Goal: Navigation & Orientation: Find specific page/section

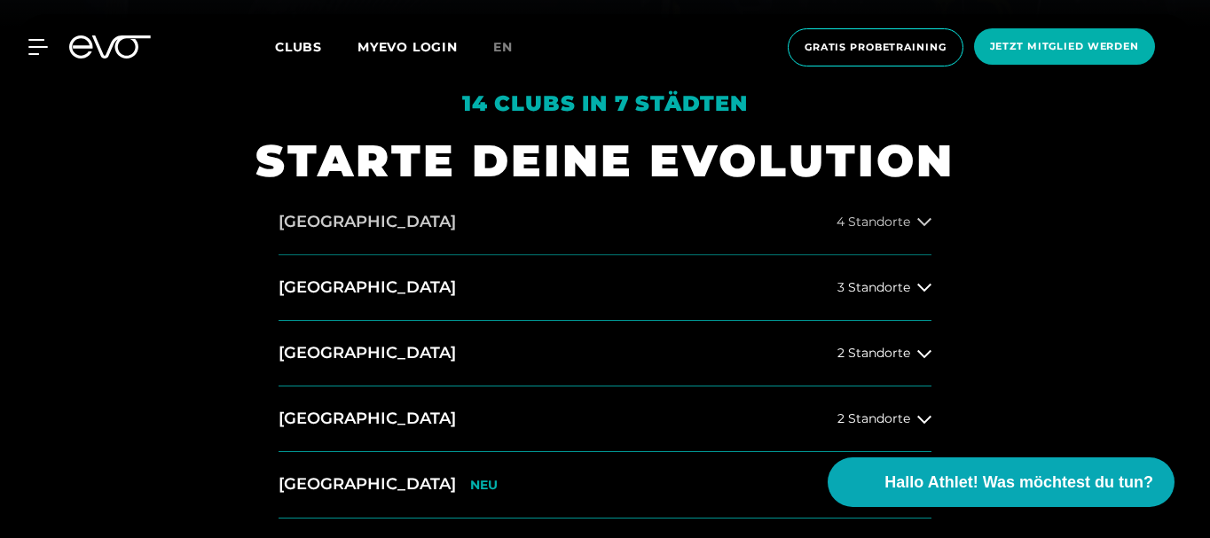
scroll to position [621, 0]
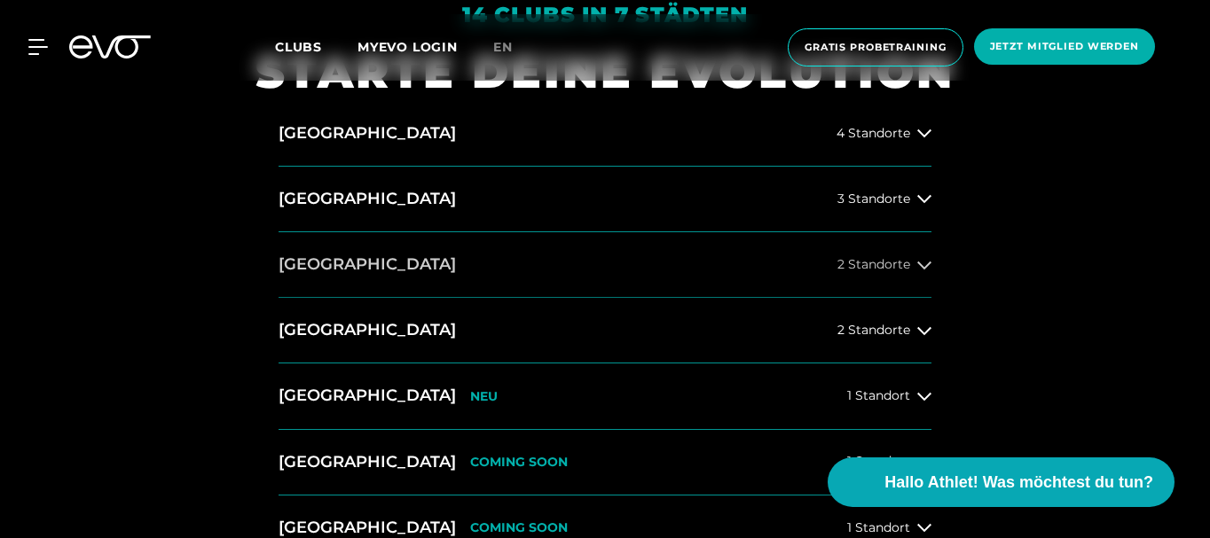
click at [913, 250] on button "[GEOGRAPHIC_DATA] 2 Standorte" at bounding box center [605, 265] width 653 height 66
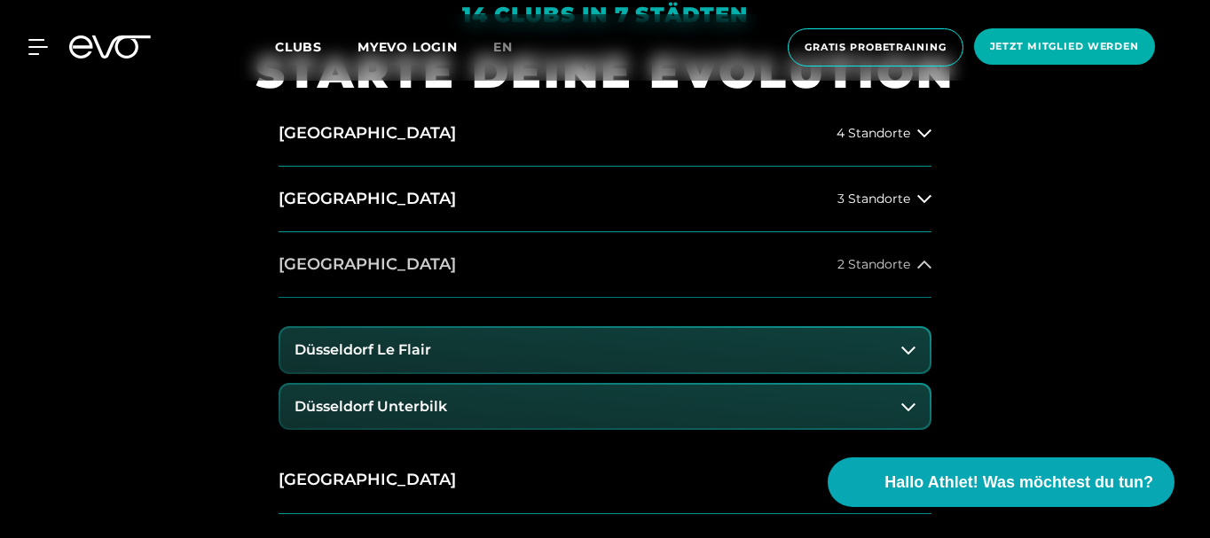
scroll to position [798, 0]
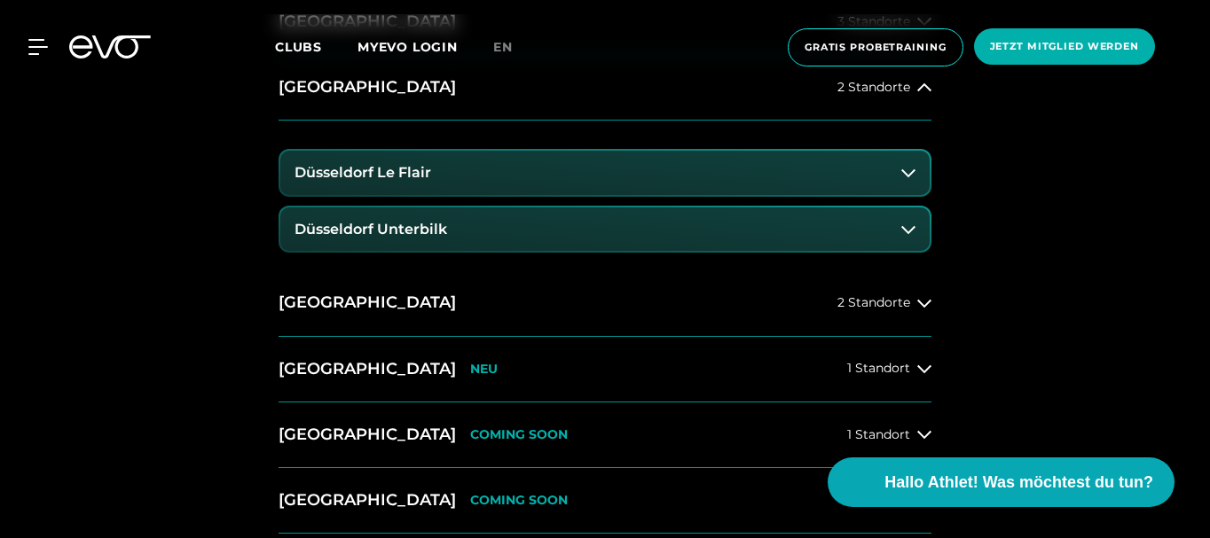
click at [877, 191] on button "Düsseldorf Le Flair" at bounding box center [604, 173] width 649 height 44
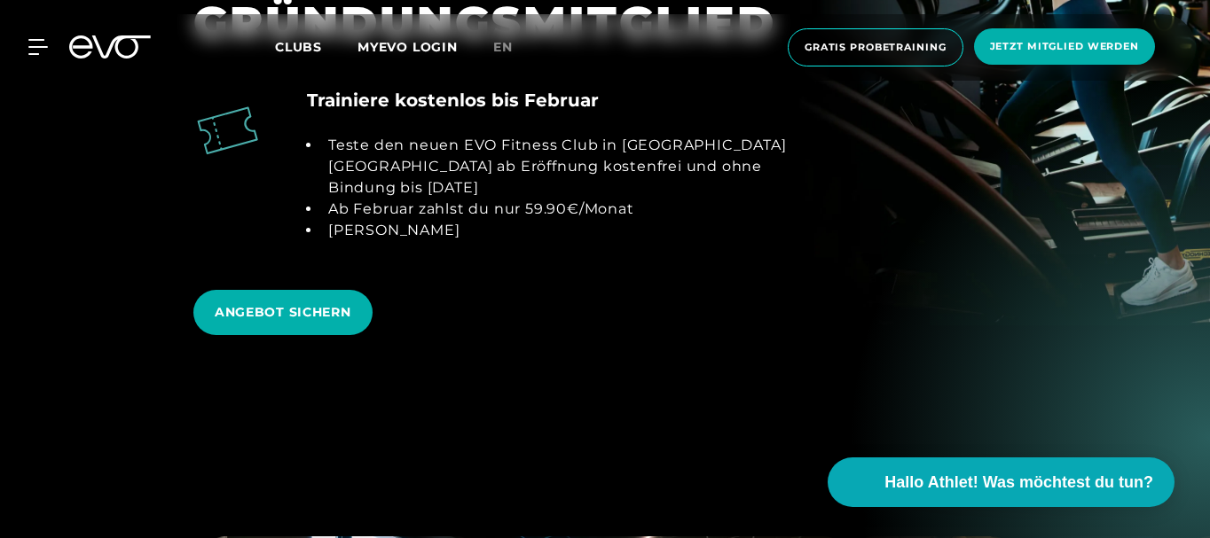
scroll to position [2395, 0]
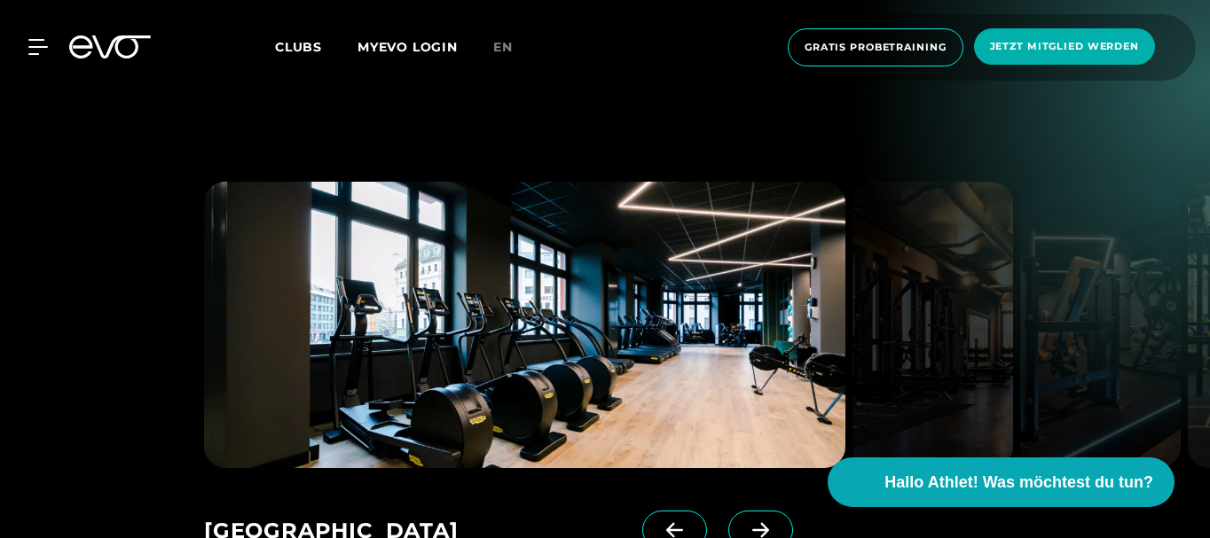
click at [742, 511] on span at bounding box center [760, 530] width 65 height 39
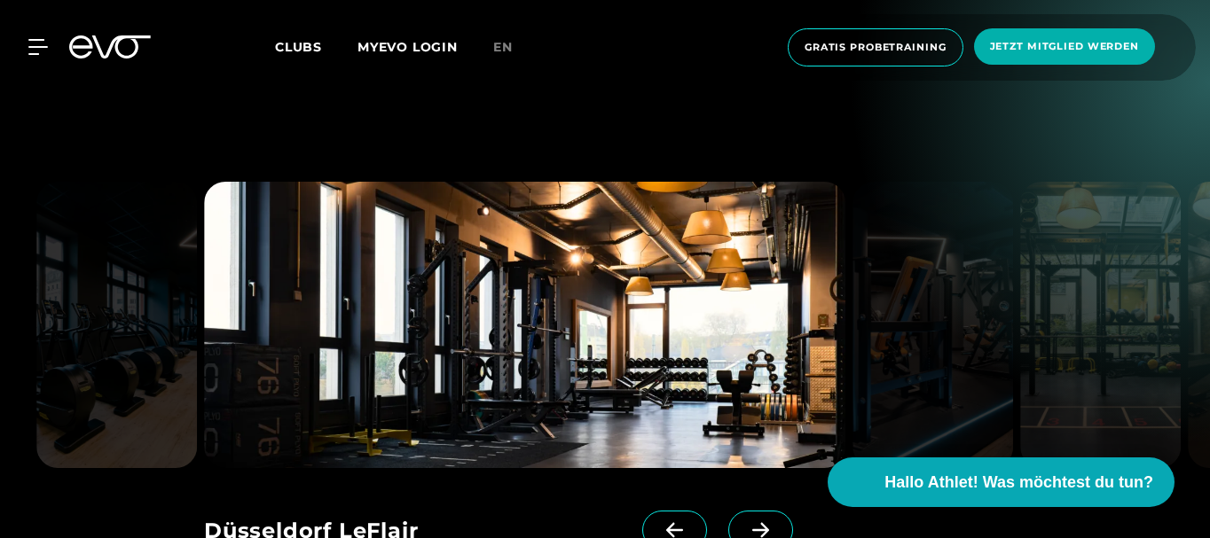
click at [728, 511] on span at bounding box center [760, 530] width 65 height 39
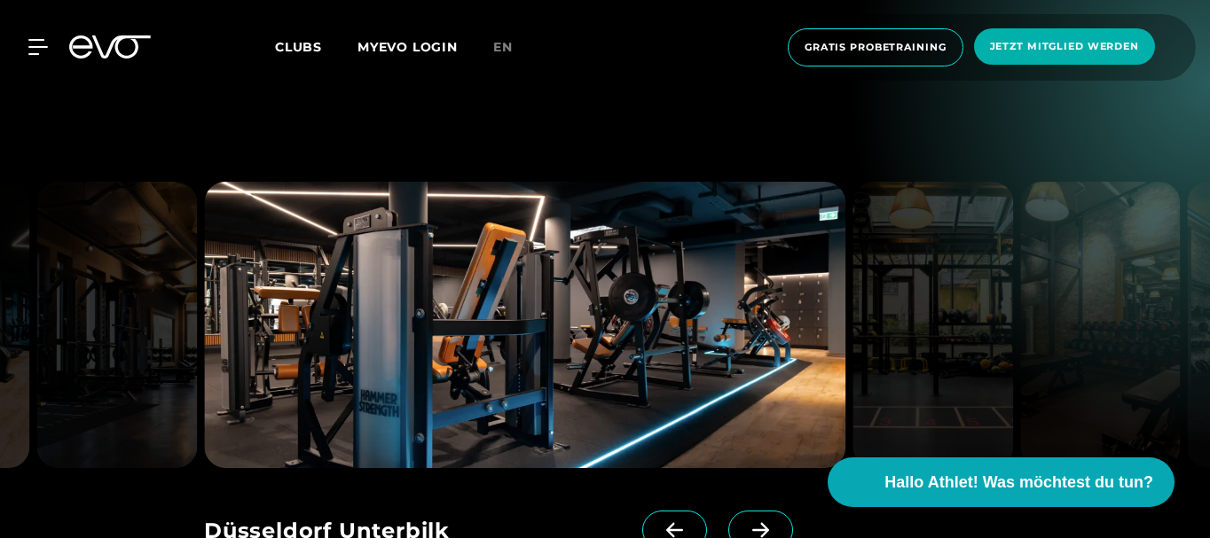
click at [728, 511] on span at bounding box center [760, 530] width 65 height 39
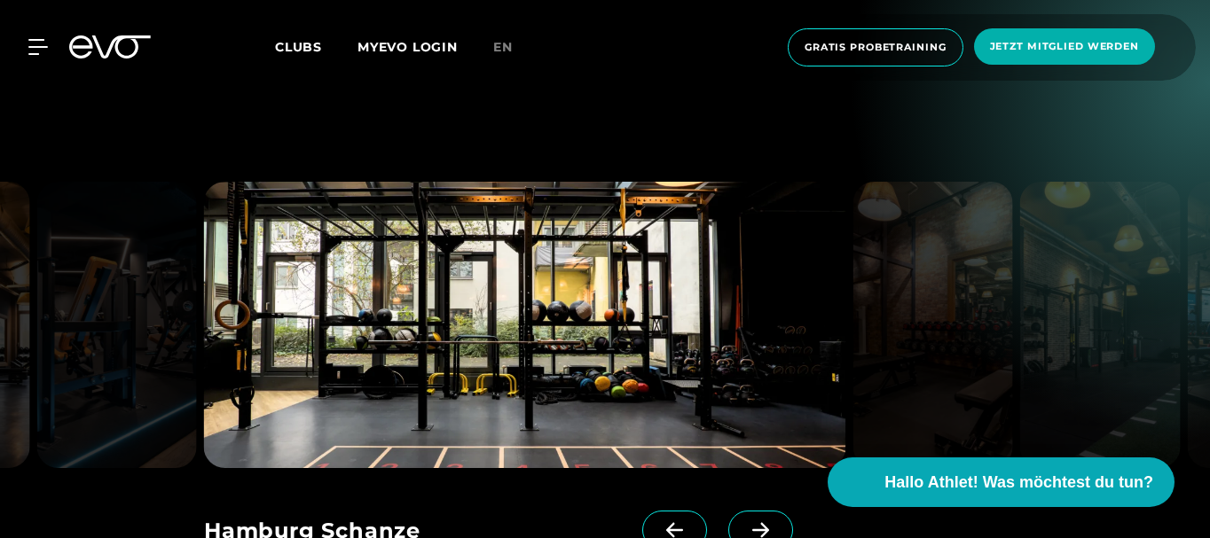
click at [728, 511] on span at bounding box center [760, 530] width 65 height 39
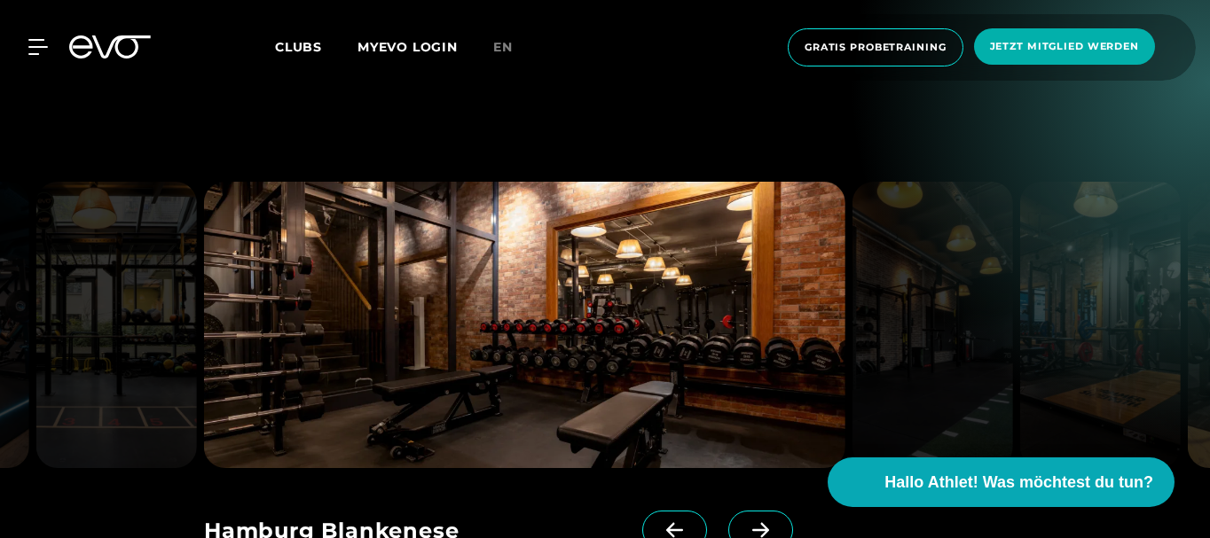
click at [728, 511] on span at bounding box center [760, 530] width 65 height 39
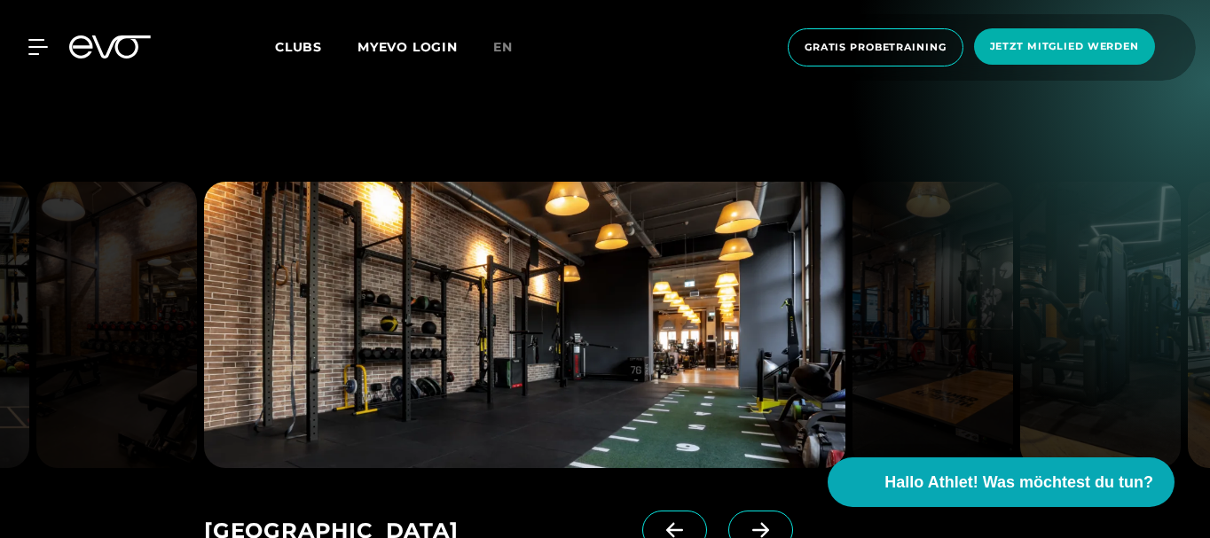
click at [728, 511] on span at bounding box center [760, 530] width 65 height 39
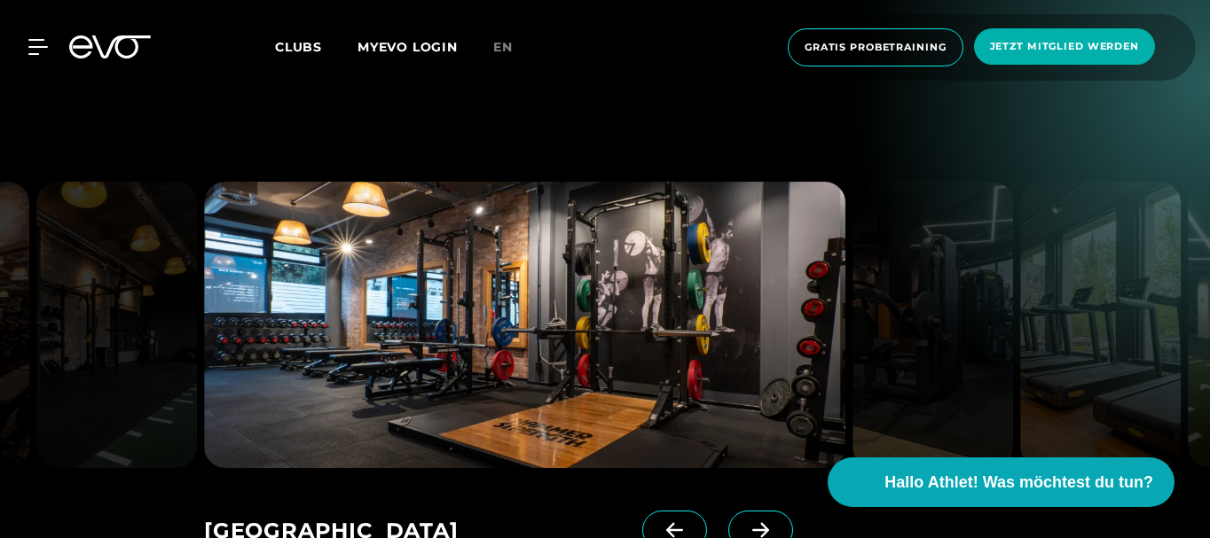
click at [728, 511] on span at bounding box center [760, 530] width 65 height 39
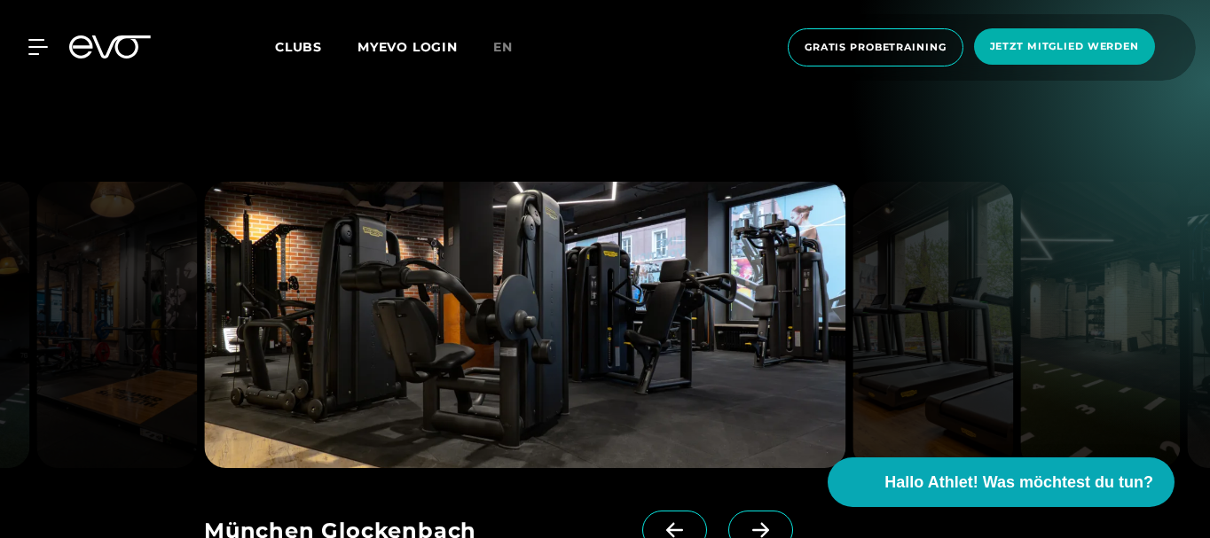
click at [728, 511] on span at bounding box center [760, 530] width 65 height 39
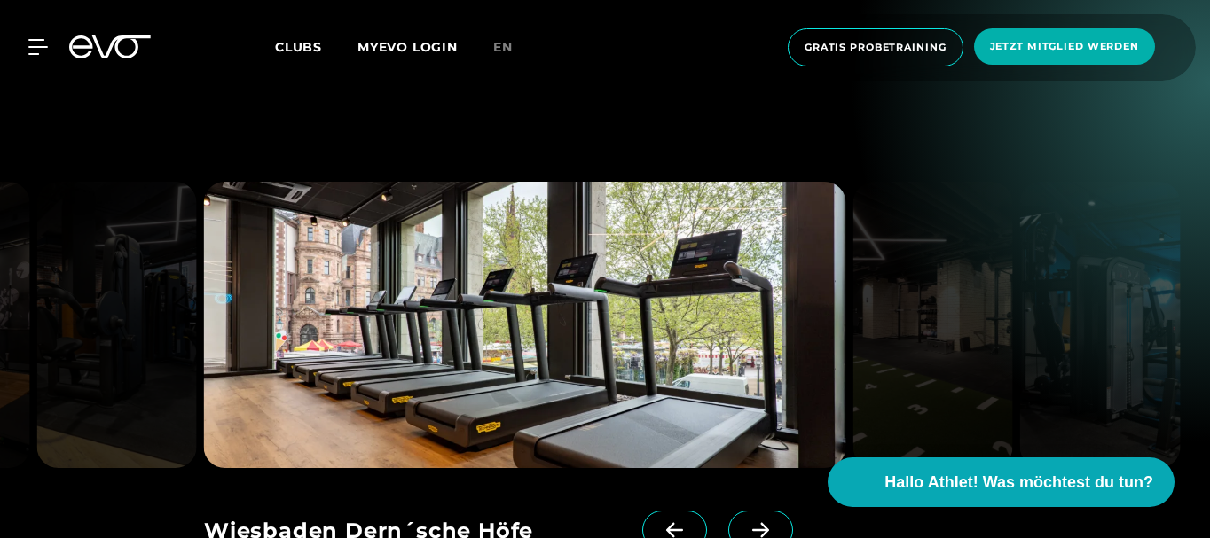
click at [728, 511] on span at bounding box center [760, 530] width 65 height 39
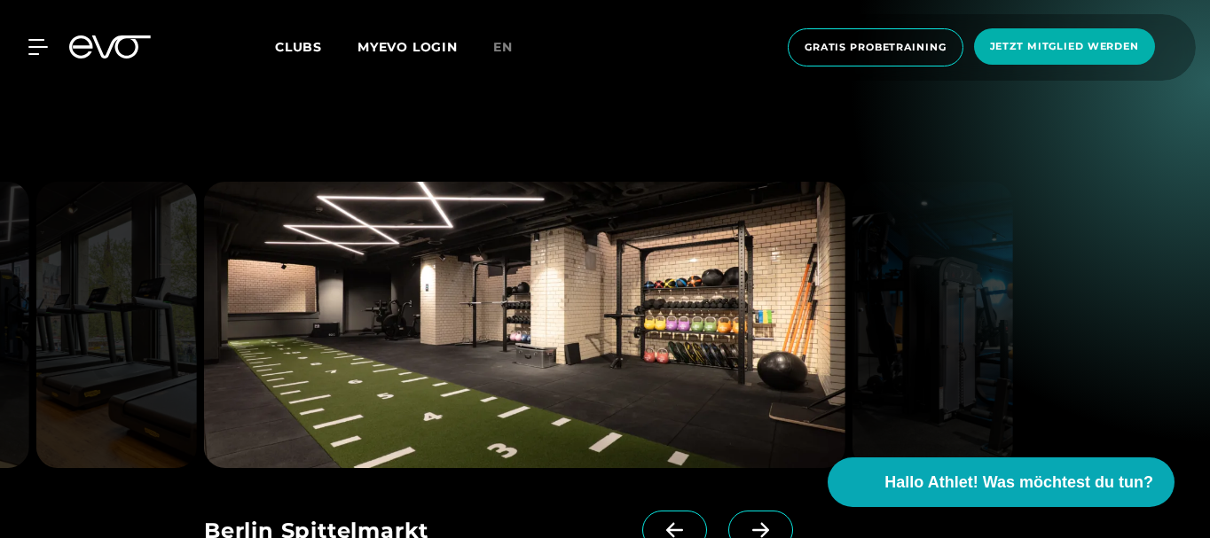
click at [728, 511] on span at bounding box center [760, 530] width 65 height 39
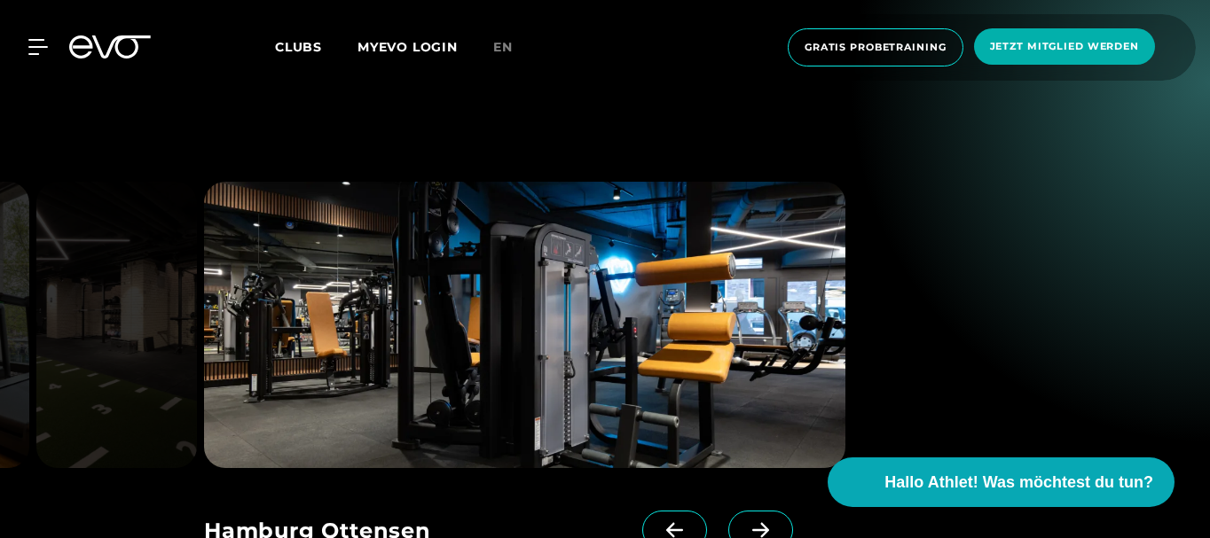
click at [728, 511] on span at bounding box center [760, 530] width 65 height 39
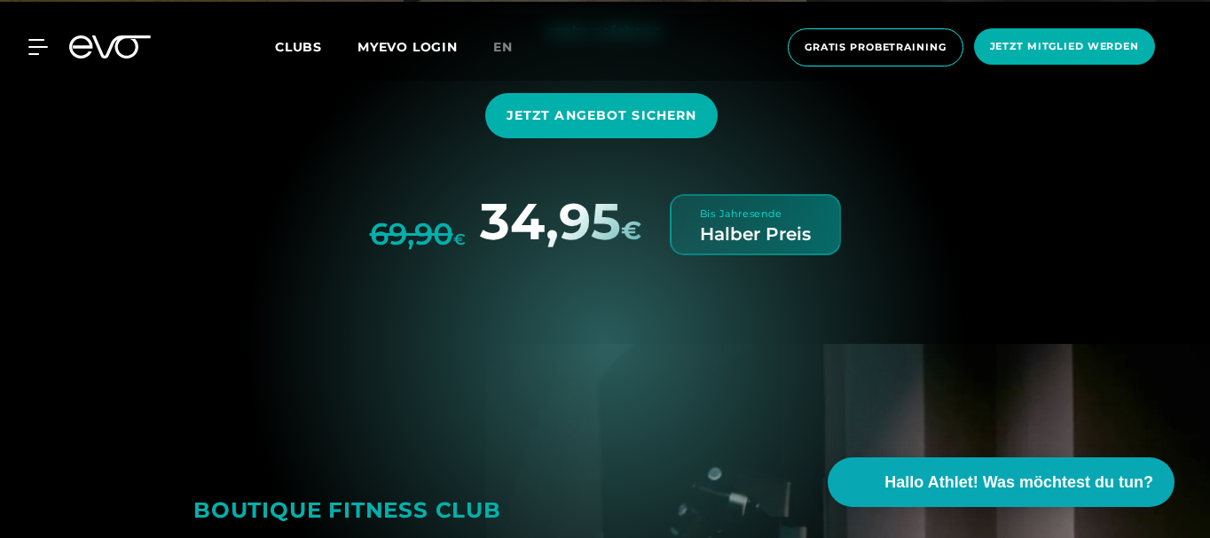
scroll to position [5500, 0]
